Goal: Use online tool/utility: Utilize a website feature to perform a specific function

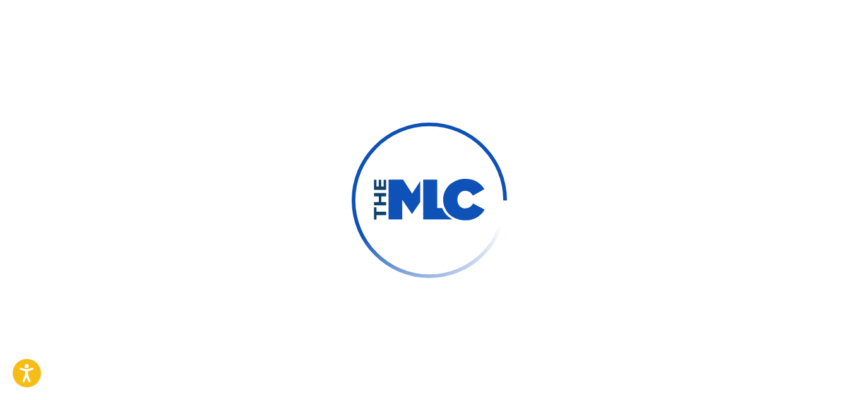
scroll to position [68, 0]
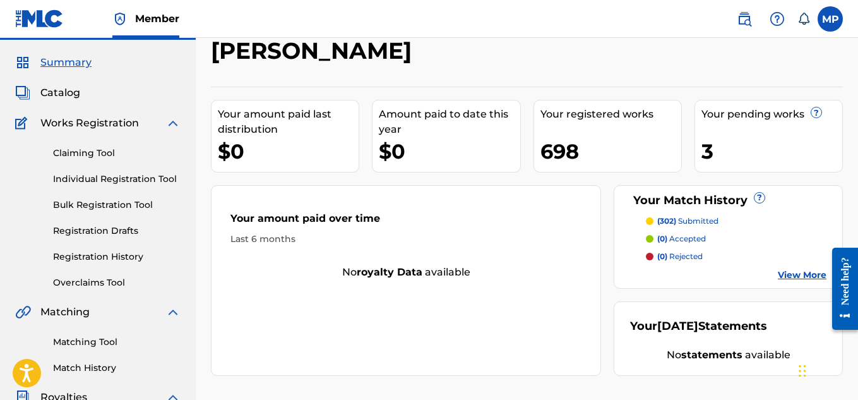
scroll to position [36, 0]
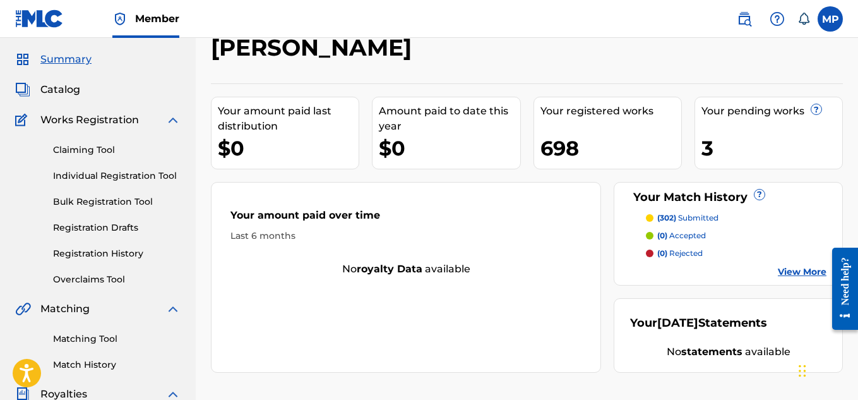
click at [117, 250] on link "Registration History" at bounding box center [117, 253] width 128 height 13
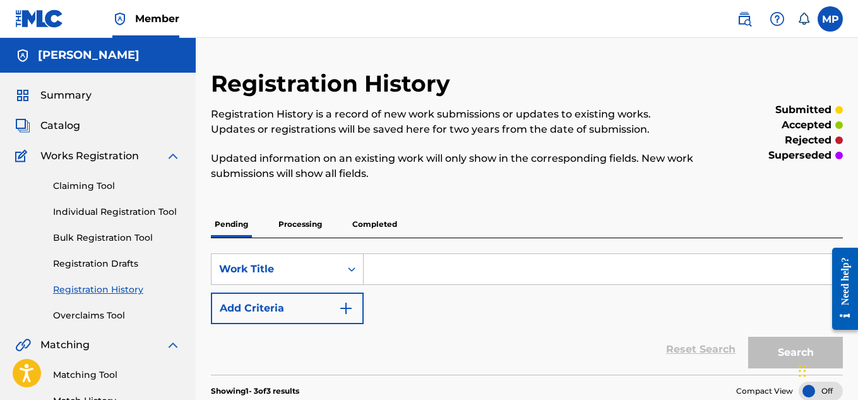
click at [306, 230] on p "Processing" at bounding box center [300, 224] width 51 height 27
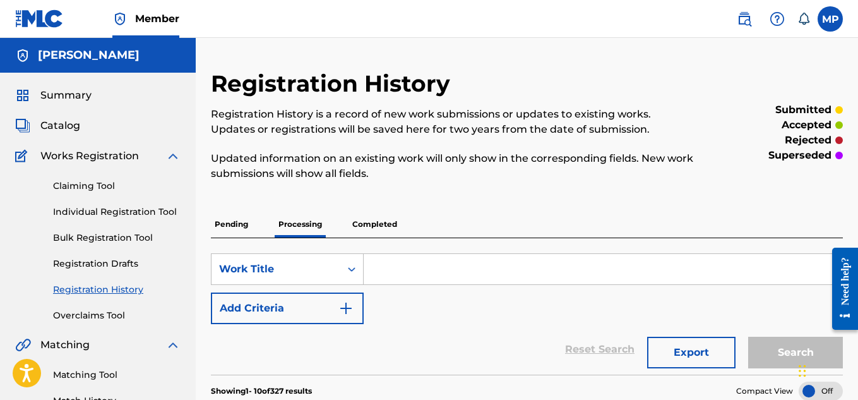
click at [375, 226] on p "Completed" at bounding box center [375, 224] width 52 height 27
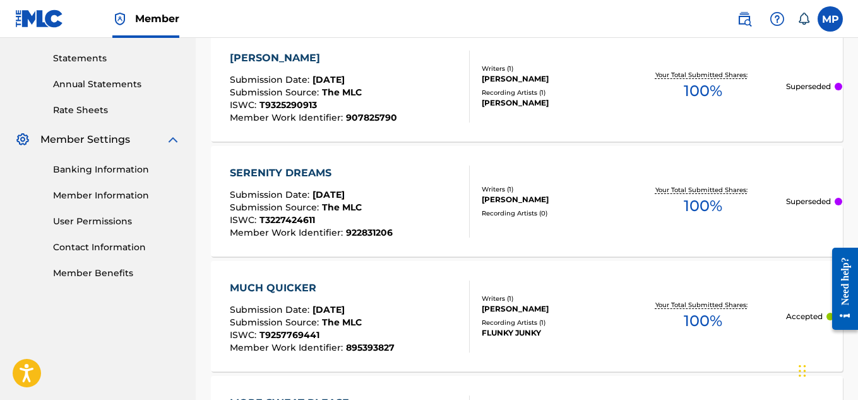
scroll to position [429, 0]
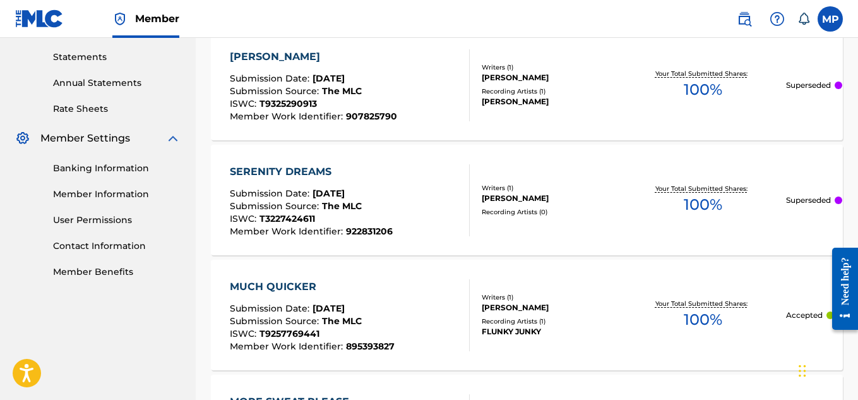
click at [335, 172] on div "SERENITY DREAMS" at bounding box center [311, 171] width 163 height 15
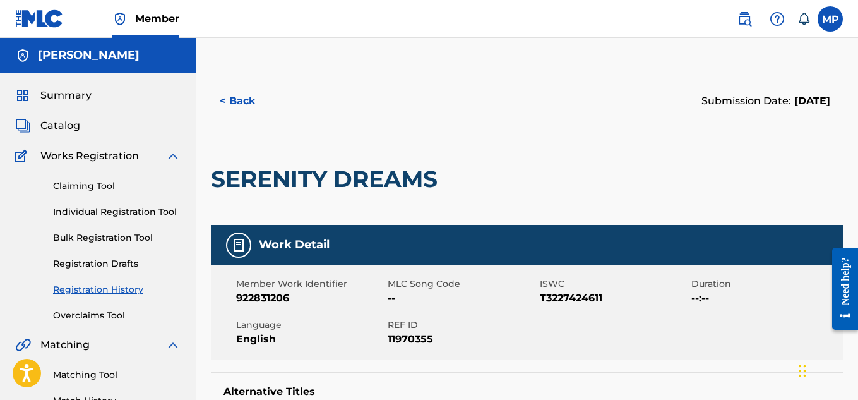
click at [255, 104] on button "< Back" at bounding box center [249, 101] width 76 height 32
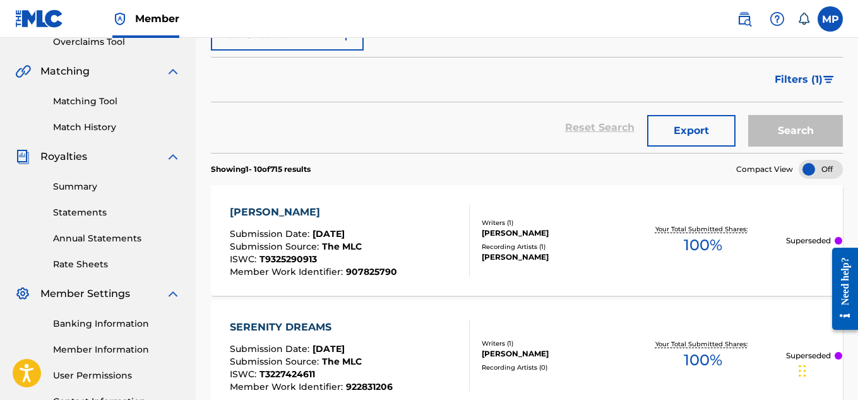
scroll to position [226, 0]
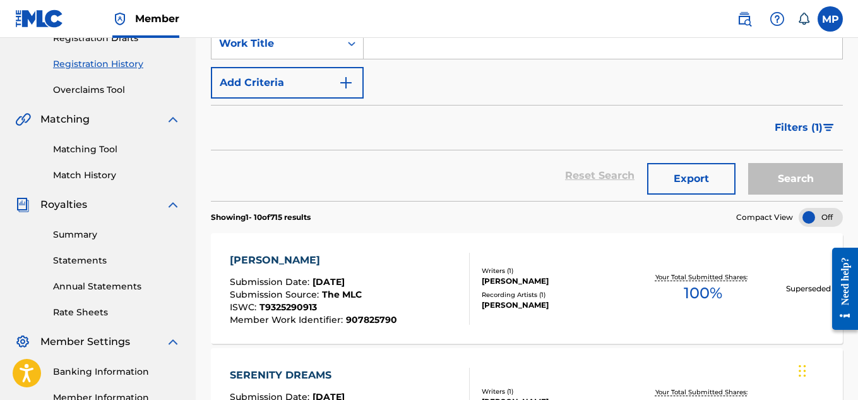
click at [102, 150] on link "Matching Tool" at bounding box center [117, 149] width 128 height 13
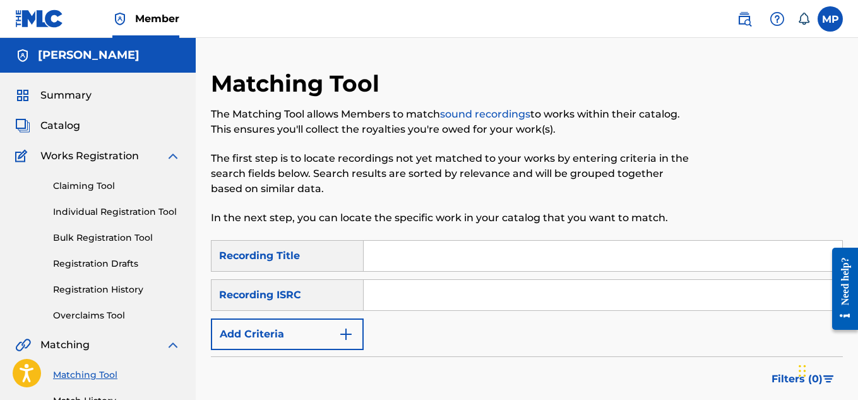
click at [331, 331] on button "Add Criteria" at bounding box center [287, 334] width 153 height 32
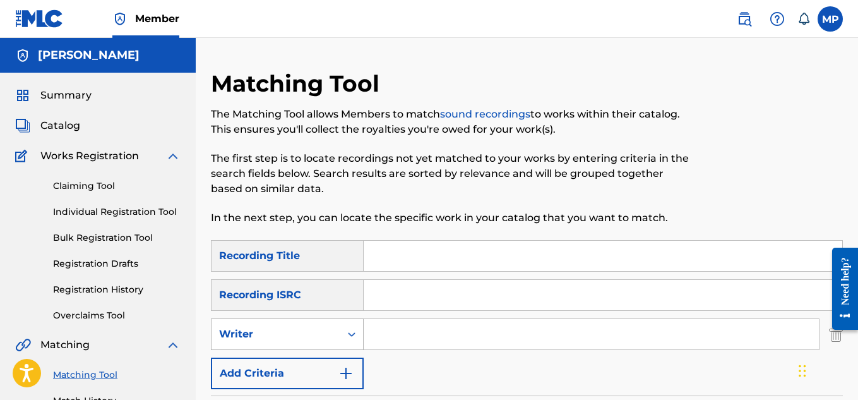
click at [319, 327] on div "Writer" at bounding box center [276, 334] width 114 height 15
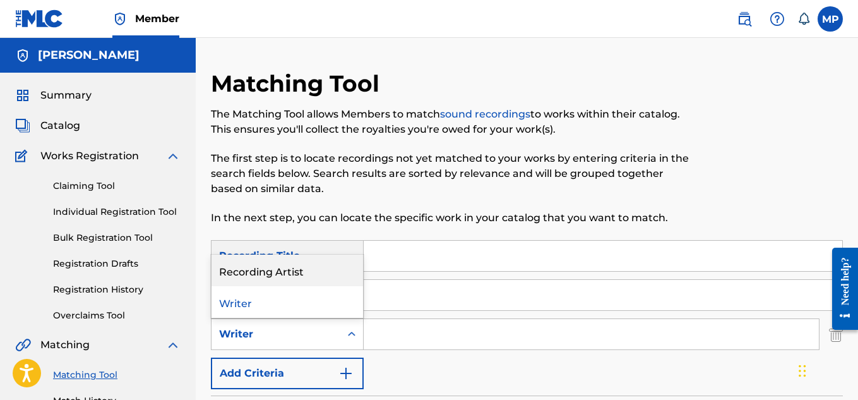
click at [305, 275] on div "Recording Artist" at bounding box center [288, 271] width 152 height 32
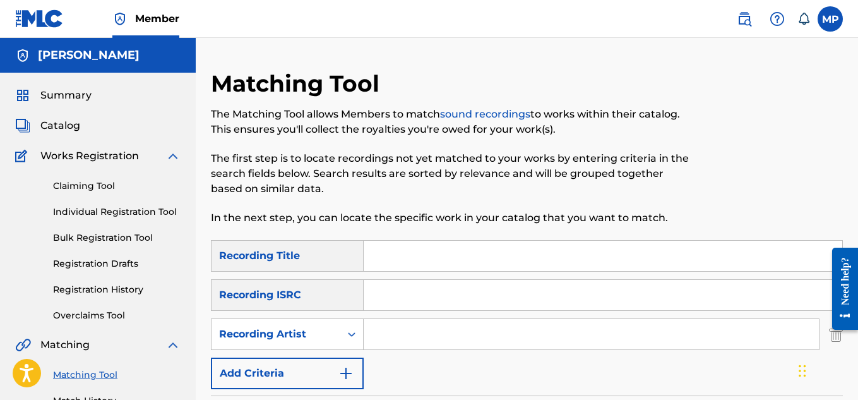
click at [435, 340] on input "Search Form" at bounding box center [591, 334] width 455 height 30
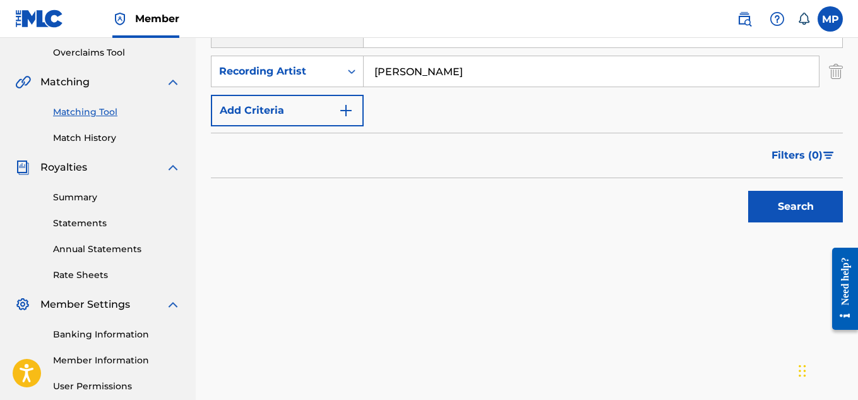
scroll to position [286, 0]
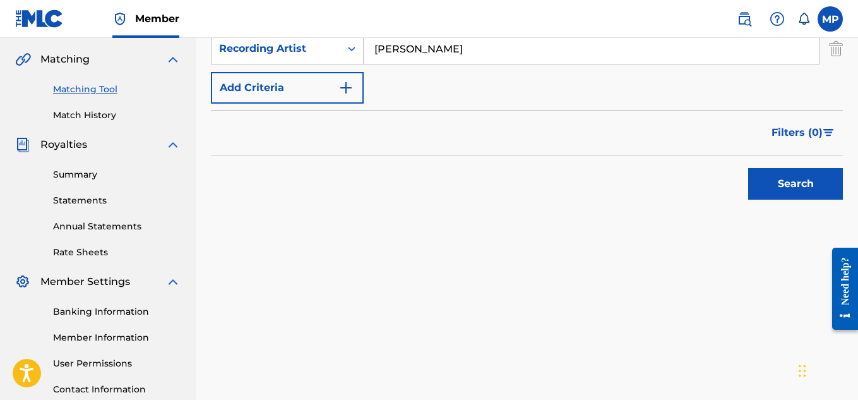
click at [779, 190] on button "Search" at bounding box center [796, 184] width 95 height 32
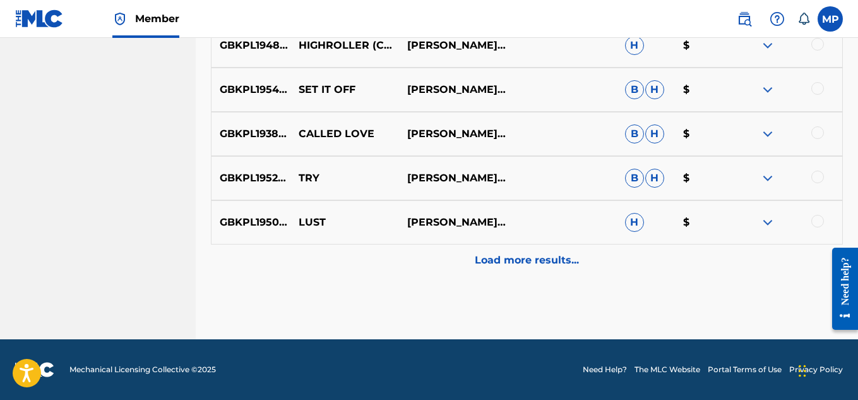
scroll to position [0, 0]
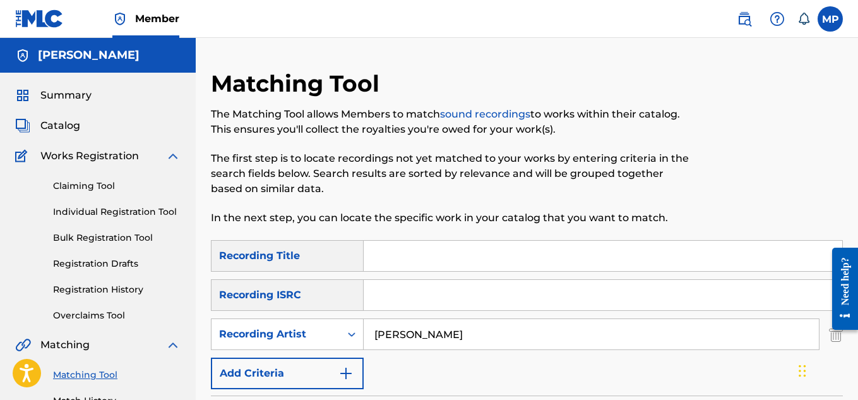
click at [461, 232] on div "Matching Tool The Matching Tool allows Members to match sound recordings to wor…" at bounding box center [454, 154] width 487 height 171
click at [477, 261] on input "Search Form" at bounding box center [603, 256] width 479 height 30
click at [452, 332] on input "[PERSON_NAME]" at bounding box center [591, 334] width 455 height 30
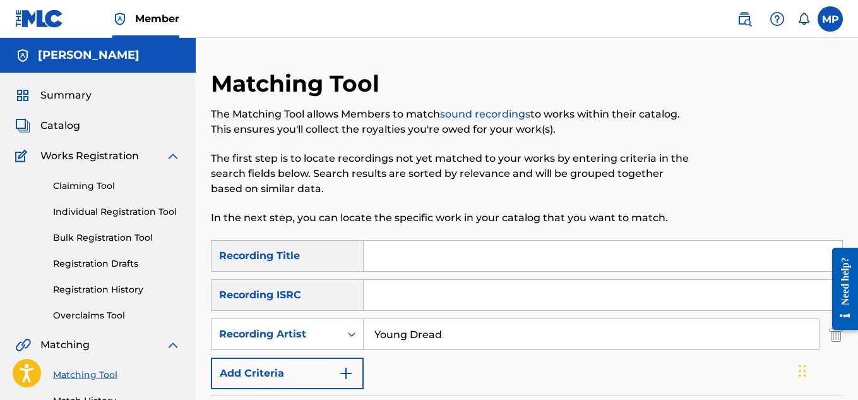
type input "Young Dread"
click at [464, 256] on input "Search Form" at bounding box center [603, 256] width 479 height 30
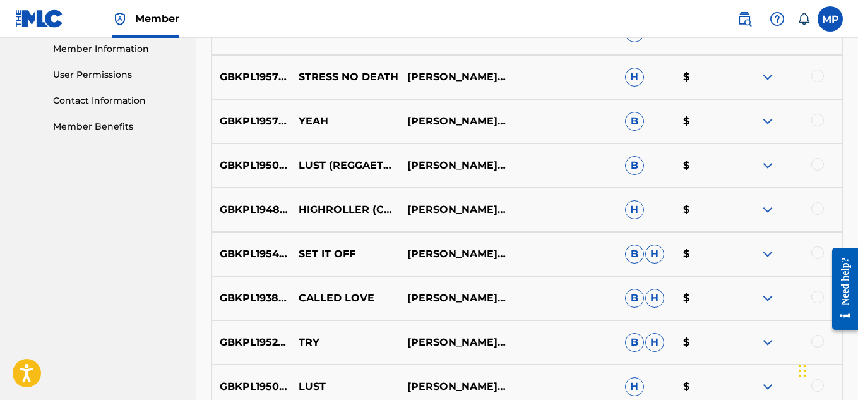
scroll to position [385, 0]
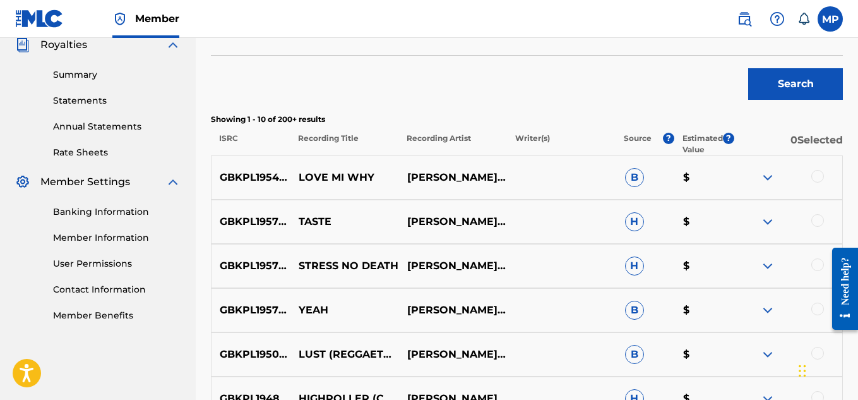
type input "reggae"
click at [779, 79] on button "Search" at bounding box center [796, 84] width 95 height 32
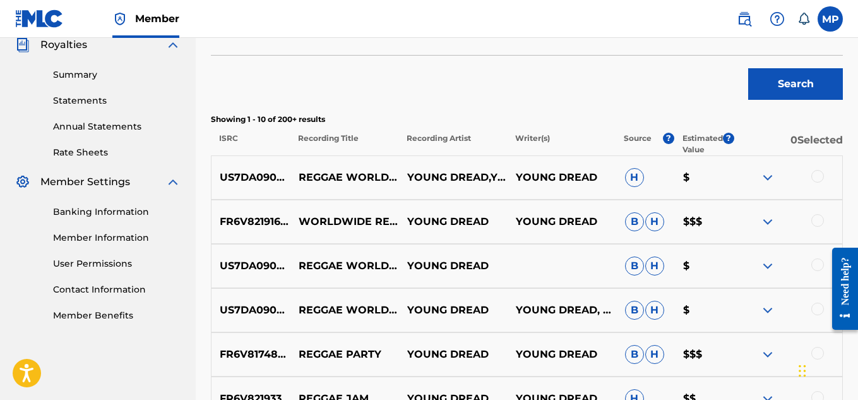
click at [268, 180] on p "US7DA0900001" at bounding box center [251, 177] width 79 height 15
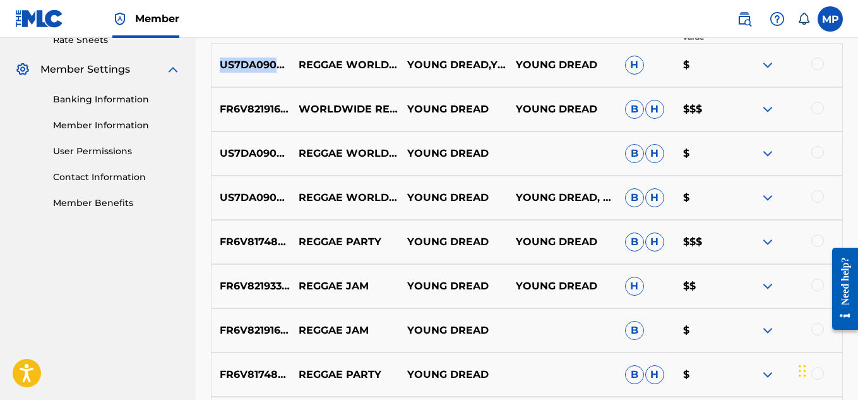
scroll to position [501, 0]
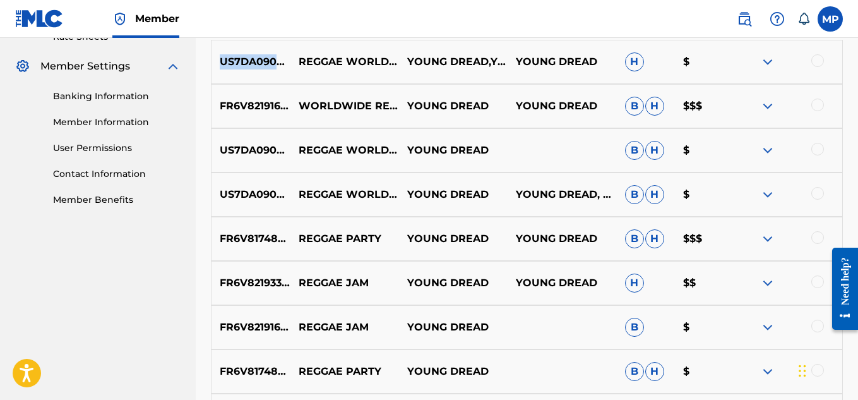
click at [257, 197] on p "US7DA0900001" at bounding box center [251, 194] width 79 height 15
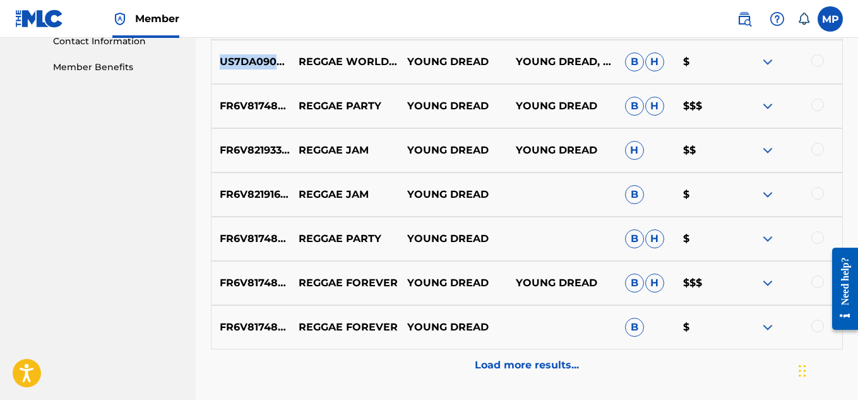
scroll to position [738, 0]
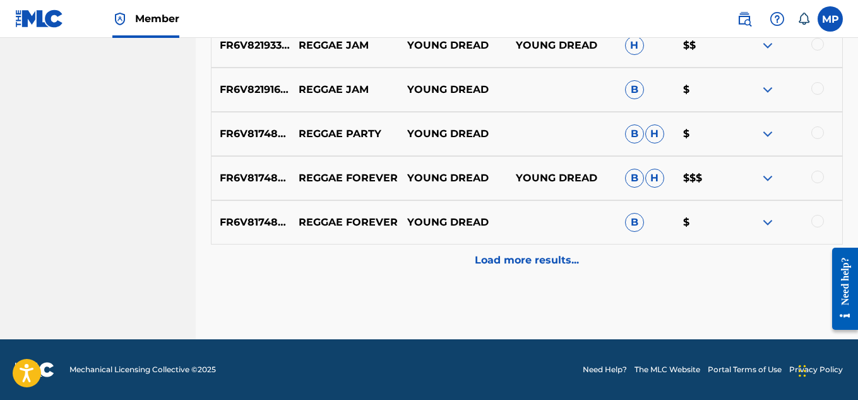
click at [454, 255] on div "Load more results..." at bounding box center [527, 260] width 632 height 32
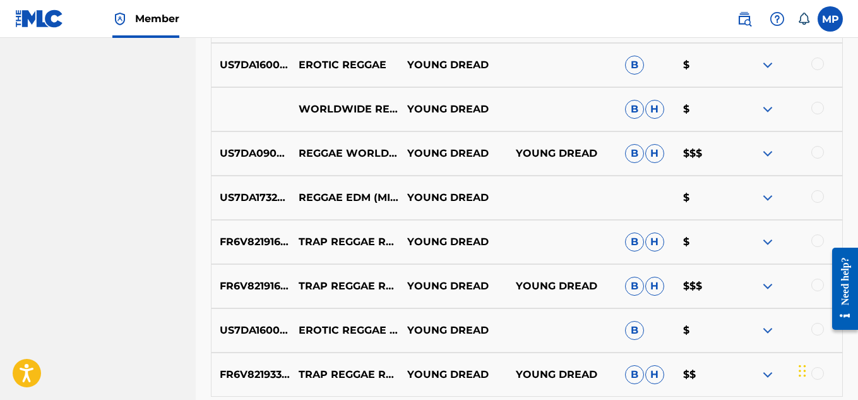
scroll to position [1042, 0]
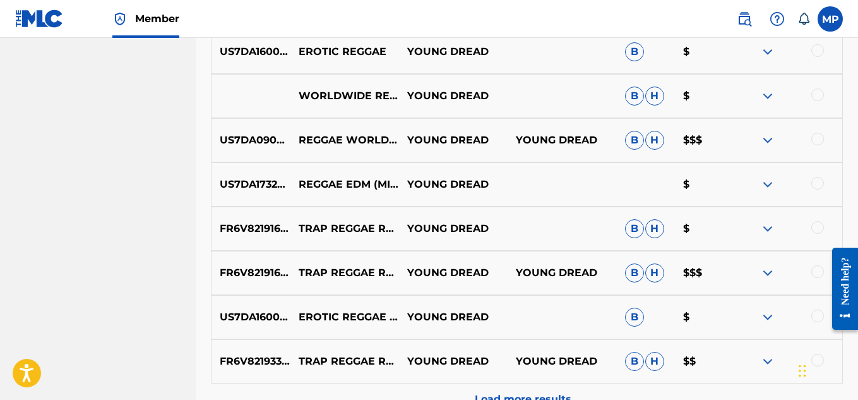
click at [262, 184] on p "US7DA1732591" at bounding box center [251, 184] width 79 height 15
copy p "US7DA1732591"
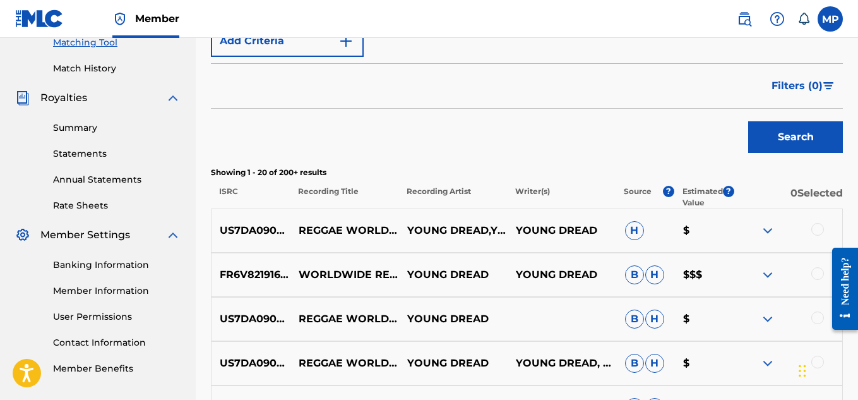
scroll to position [342, 0]
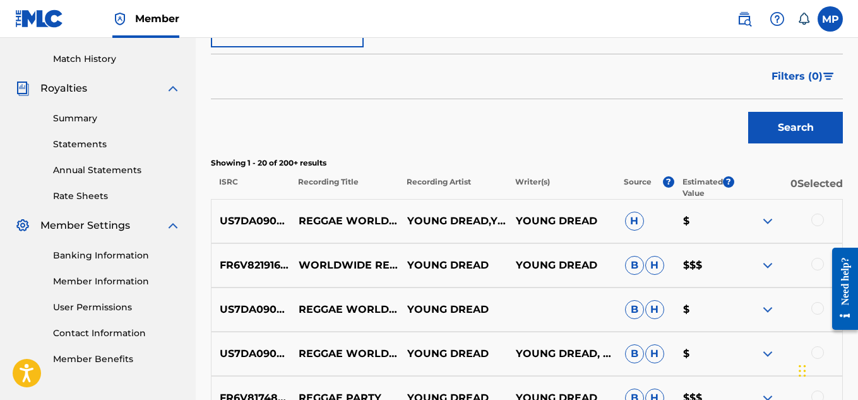
click at [267, 217] on p "US7DA0900001" at bounding box center [251, 221] width 79 height 15
copy p "US7DA0900001"
click at [243, 222] on p "US7DA0900001" at bounding box center [251, 221] width 79 height 15
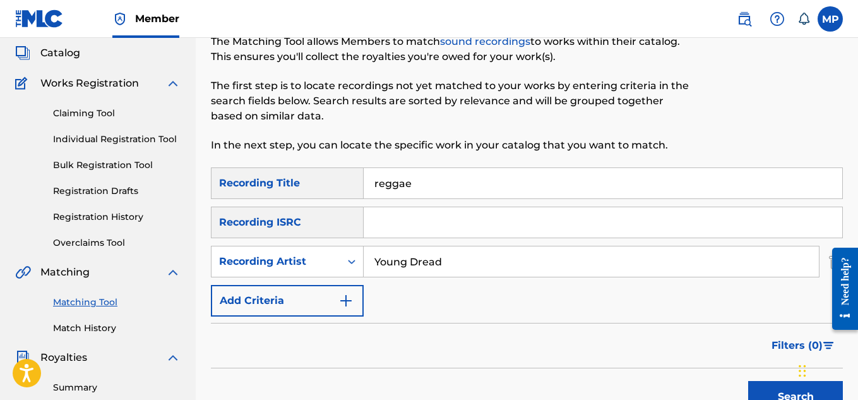
scroll to position [0, 0]
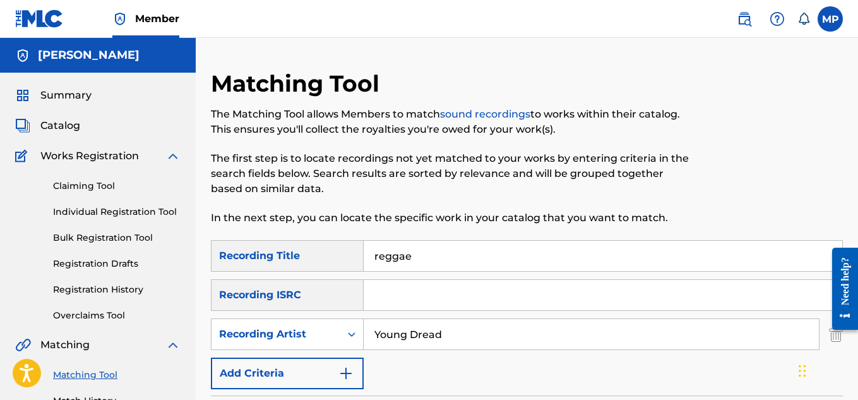
click at [61, 91] on span "Summary" at bounding box center [65, 95] width 51 height 15
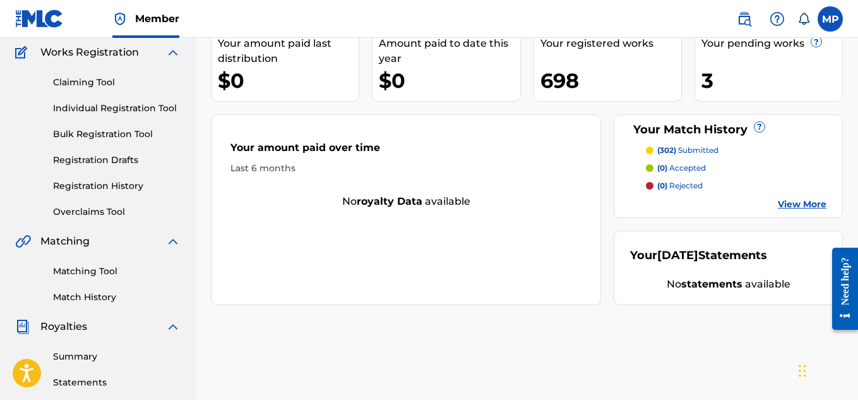
scroll to position [100, 0]
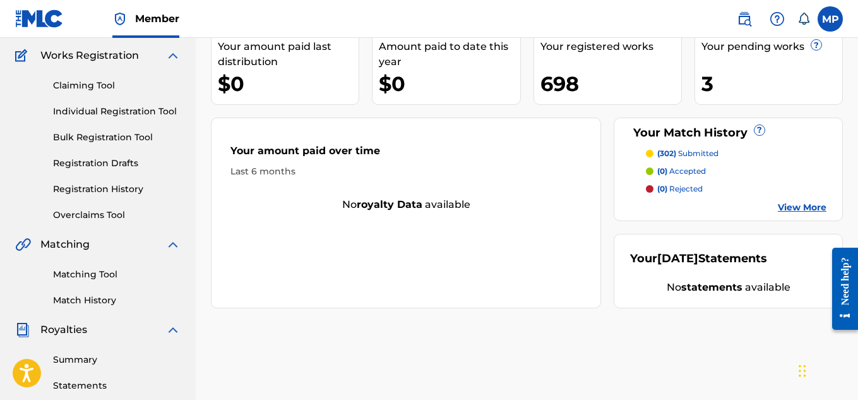
click at [808, 207] on link "View More" at bounding box center [802, 207] width 49 height 13
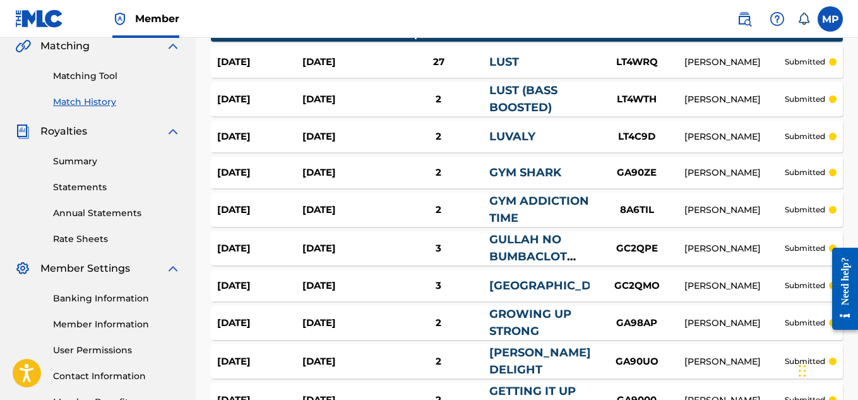
scroll to position [444, 0]
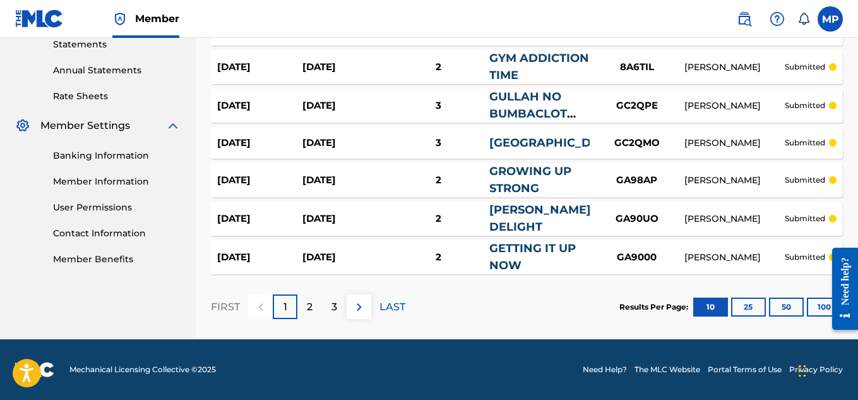
click at [393, 308] on p "LAST" at bounding box center [393, 306] width 26 height 15
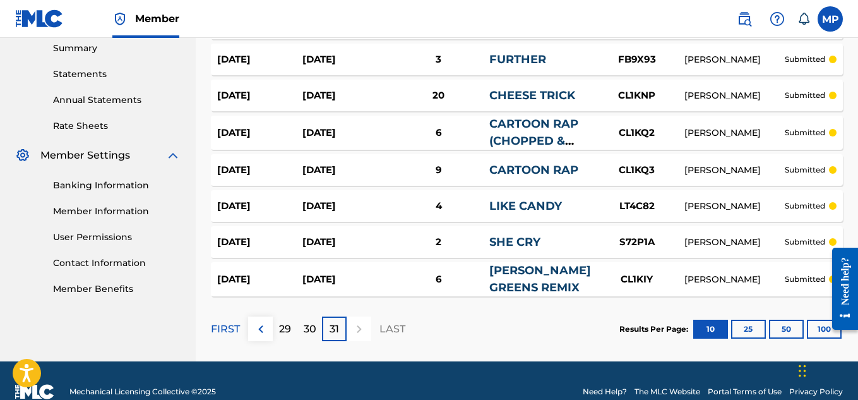
scroll to position [411, 0]
